Goal: Information Seeking & Learning: Understand process/instructions

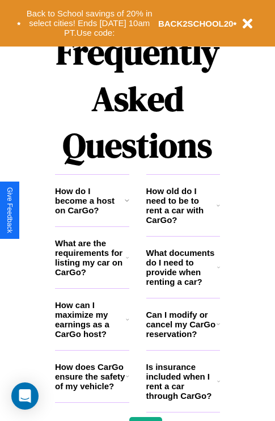
scroll to position [1375, 0]
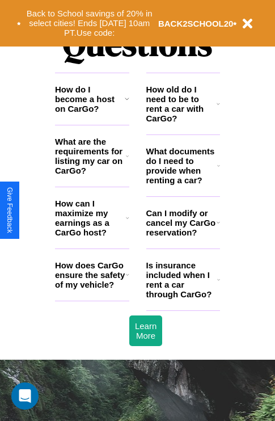
click at [183, 122] on h3 "How old do I need to be to rent a car with CarGo?" at bounding box center [181, 104] width 71 height 39
click at [218, 284] on icon at bounding box center [218, 279] width 3 height 9
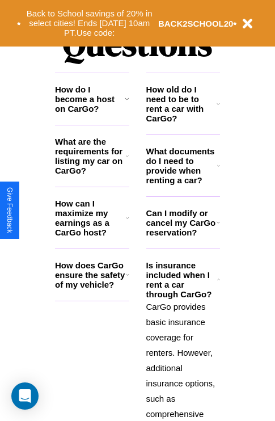
click at [183, 237] on h3 "Can I modify or cancel my CarGo reservation?" at bounding box center [181, 222] width 70 height 29
click at [218, 280] on polyline at bounding box center [218, 279] width 2 height 1
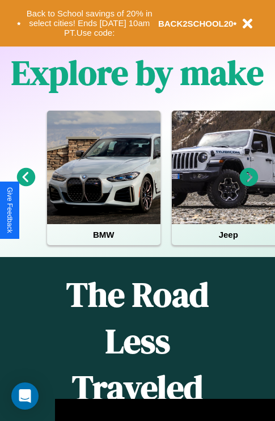
scroll to position [175, 0]
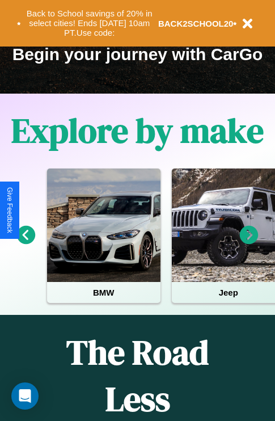
click at [249, 243] on icon at bounding box center [249, 235] width 19 height 19
